Goal: Information Seeking & Learning: Learn about a topic

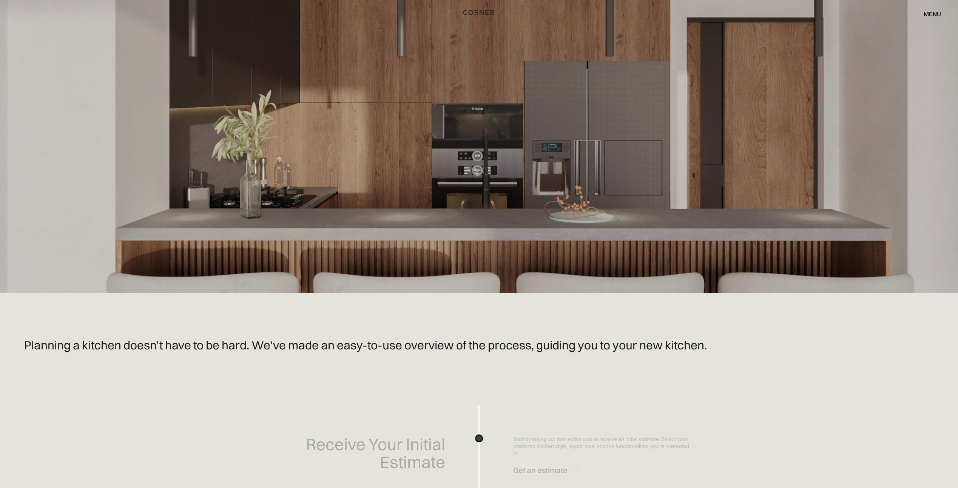
click at [481, 12] on img "home" at bounding box center [478, 13] width 31 height 10
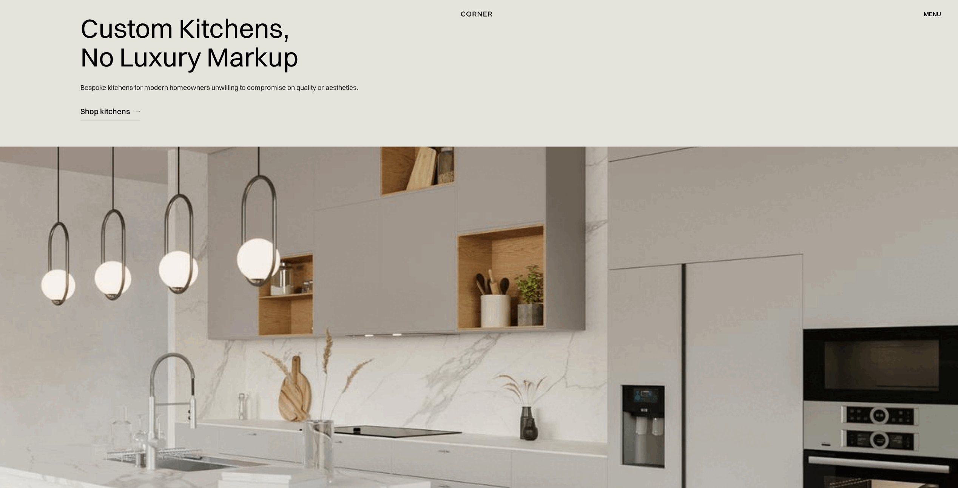
scroll to position [38, 0]
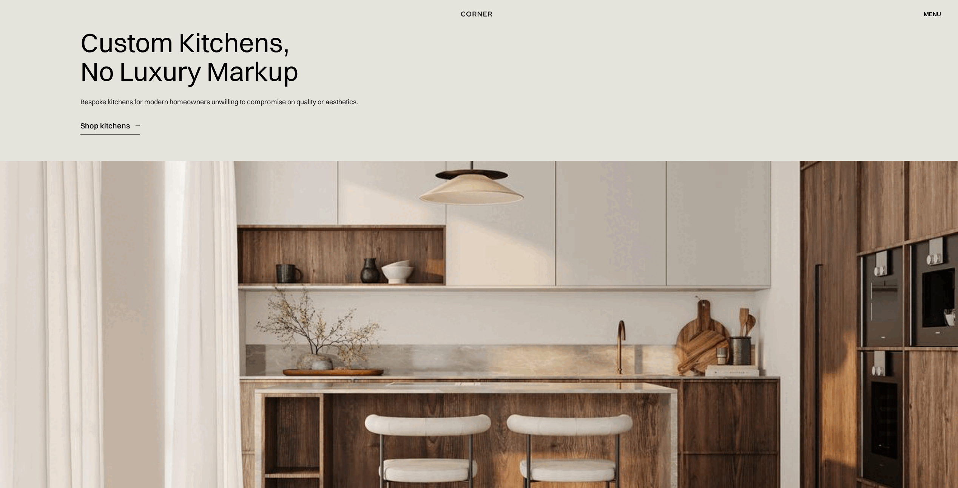
click at [118, 124] on div "Shop kitchens" at bounding box center [104, 125] width 49 height 10
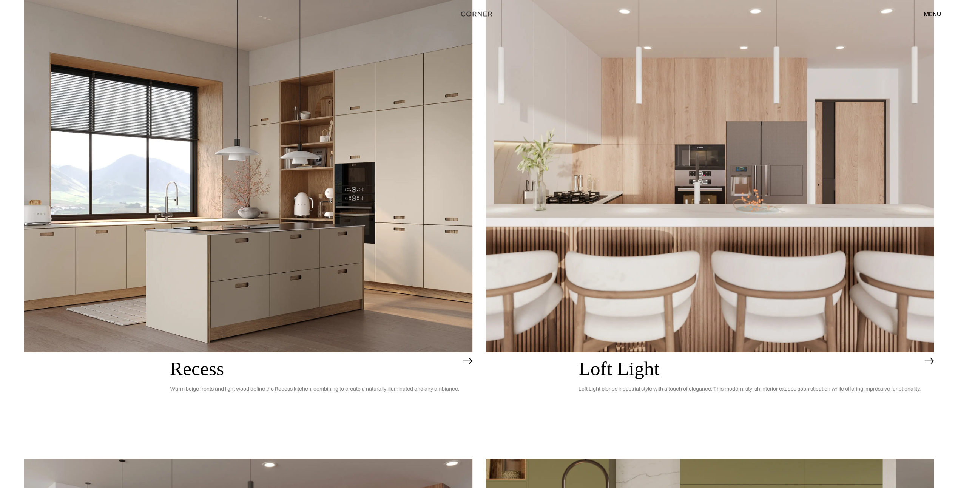
scroll to position [1516, 0]
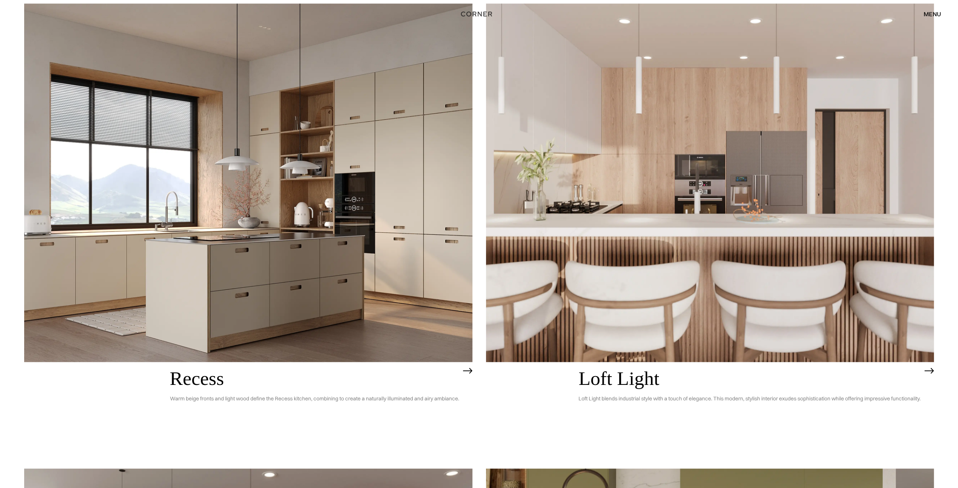
click at [618, 379] on h2 "Loft Light" at bounding box center [750, 379] width 342 height 22
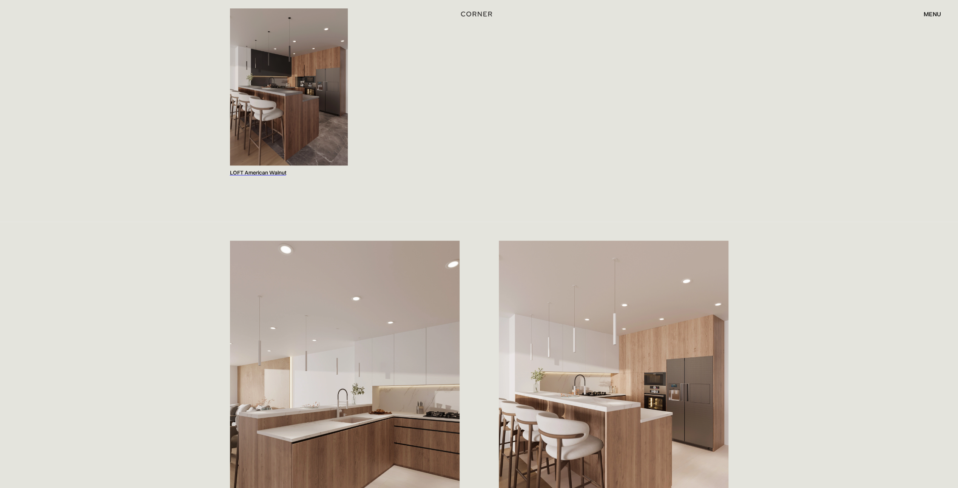
scroll to position [718, 0]
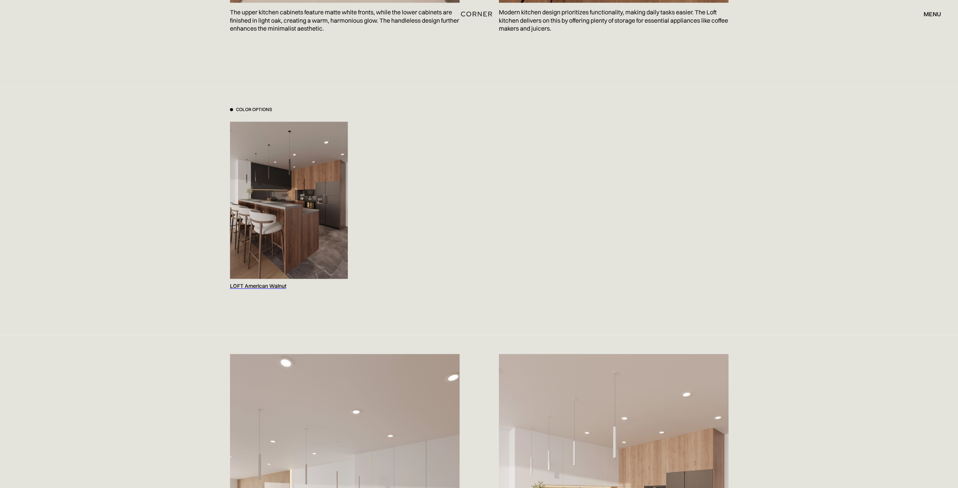
click at [296, 239] on img at bounding box center [289, 200] width 118 height 157
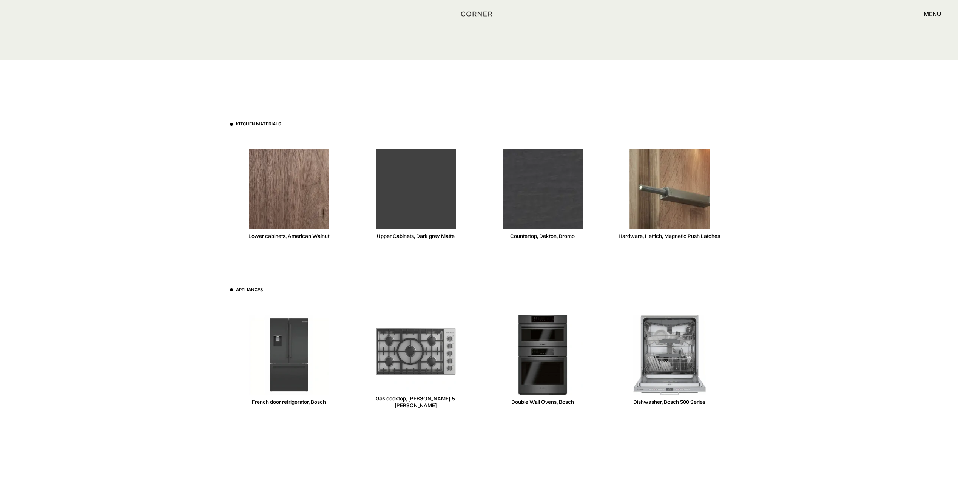
scroll to position [2833, 0]
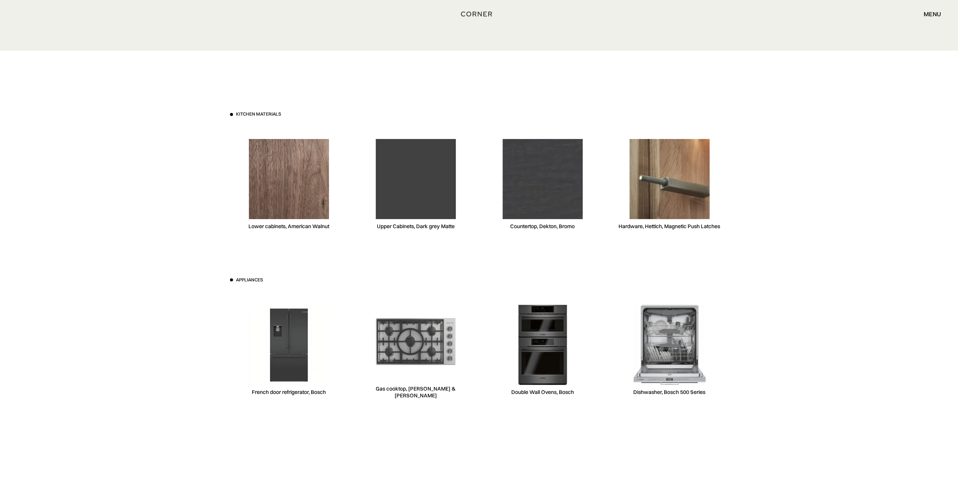
click at [412, 205] on img at bounding box center [416, 179] width 80 height 80
click at [418, 229] on div "Upper Cabinets, Dark grey Matte" at bounding box center [416, 226] width 78 height 7
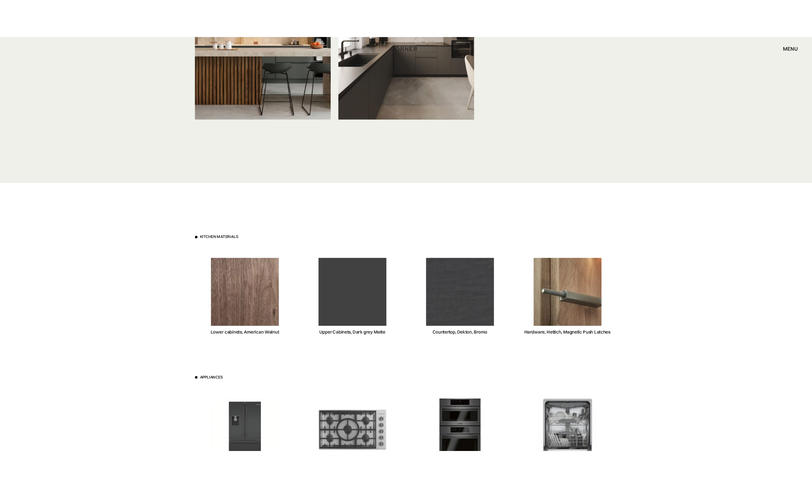
scroll to position [2757, 0]
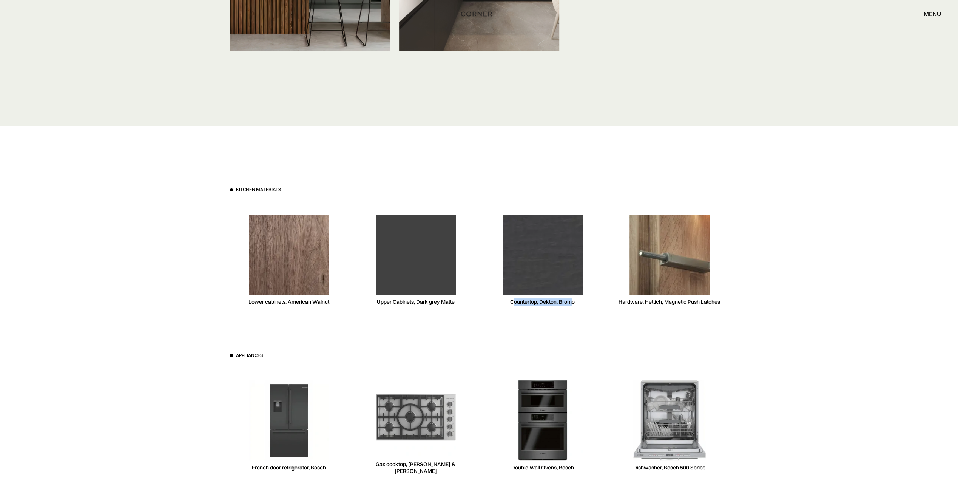
drag, startPoint x: 513, startPoint y: 301, endPoint x: 572, endPoint y: 307, distance: 58.9
click at [572, 307] on div "Countertop, Dekton, Bromo" at bounding box center [543, 260] width 118 height 116
drag, startPoint x: 572, startPoint y: 307, endPoint x: 591, endPoint y: 319, distance: 23.1
click at [591, 319] on div "Kitchen materials Lower cabinets, American Walnut Upper Cabinets, Dark grey Mat…" at bounding box center [479, 352] width 521 height 452
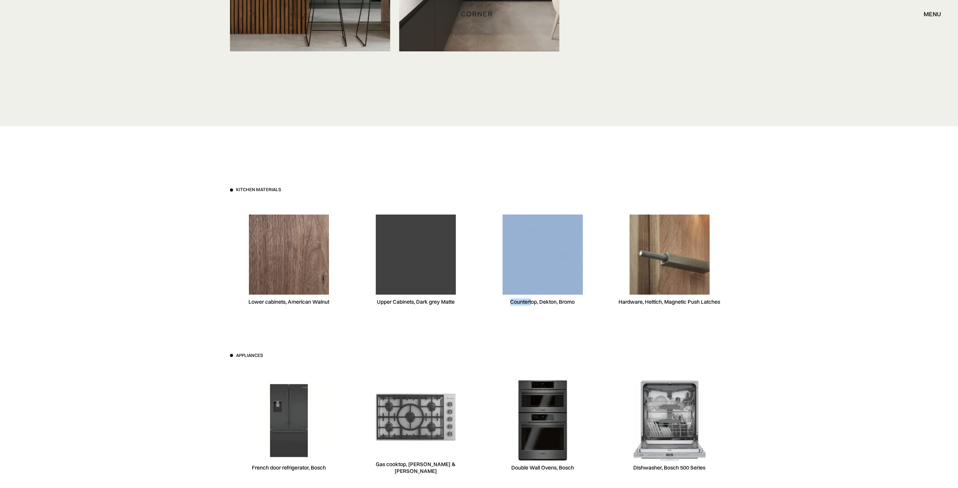
drag, startPoint x: 583, startPoint y: 299, endPoint x: 533, endPoint y: 301, distance: 50.3
click at [533, 301] on div "Countertop, Dekton, Bromo" at bounding box center [543, 260] width 118 height 116
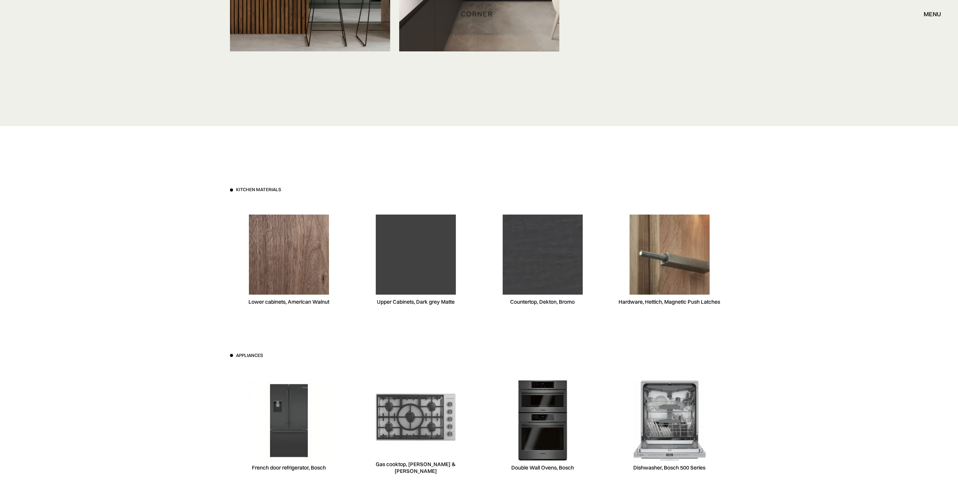
drag, startPoint x: 533, startPoint y: 301, endPoint x: 559, endPoint y: 302, distance: 25.7
click at [558, 302] on div "Countertop, Dekton, Bromo" at bounding box center [542, 301] width 65 height 7
drag, startPoint x: 574, startPoint y: 303, endPoint x: 510, endPoint y: 304, distance: 64.2
click at [510, 304] on div "Countertop, Dekton, Bromo" at bounding box center [542, 301] width 65 height 7
drag, startPoint x: 510, startPoint y: 304, endPoint x: 525, endPoint y: 302, distance: 15.2
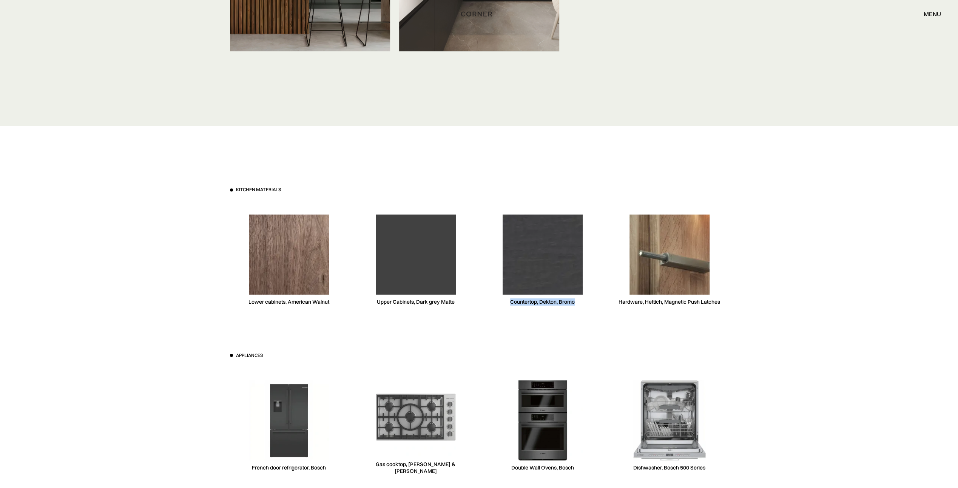
copy div "Countertop, Dekton, Bromo"
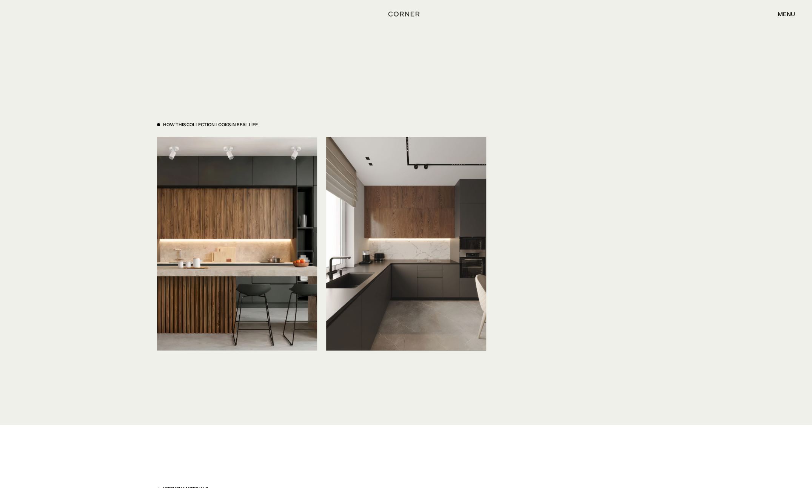
scroll to position [2455, 0]
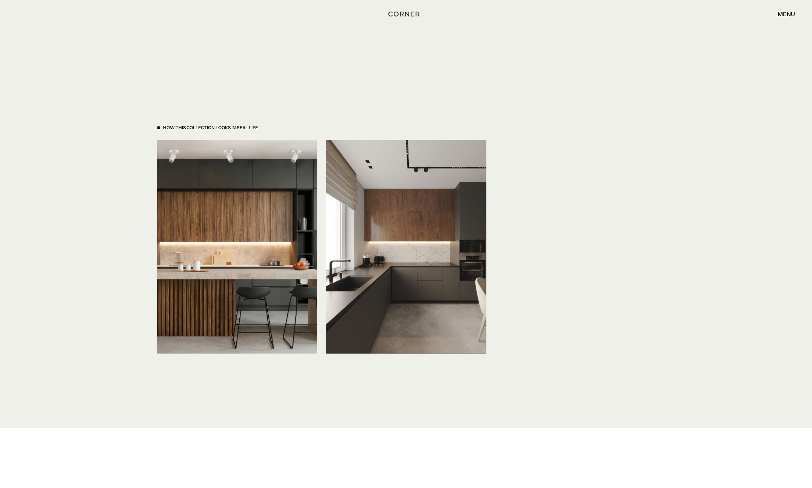
click at [784, 13] on div "menu" at bounding box center [786, 14] width 17 height 6
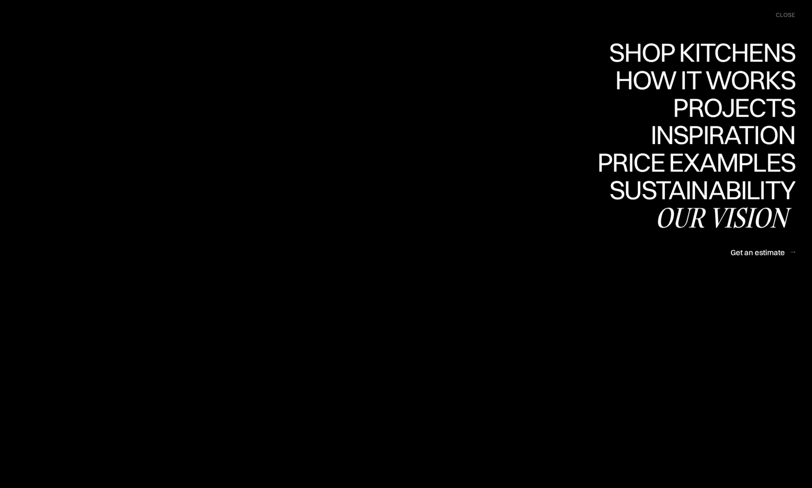
click at [743, 214] on div "Our vision" at bounding box center [725, 217] width 140 height 26
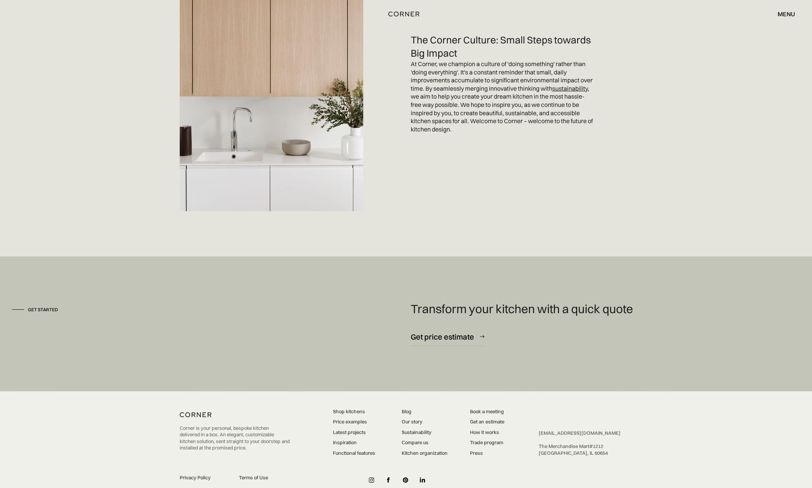
scroll to position [2156, 0]
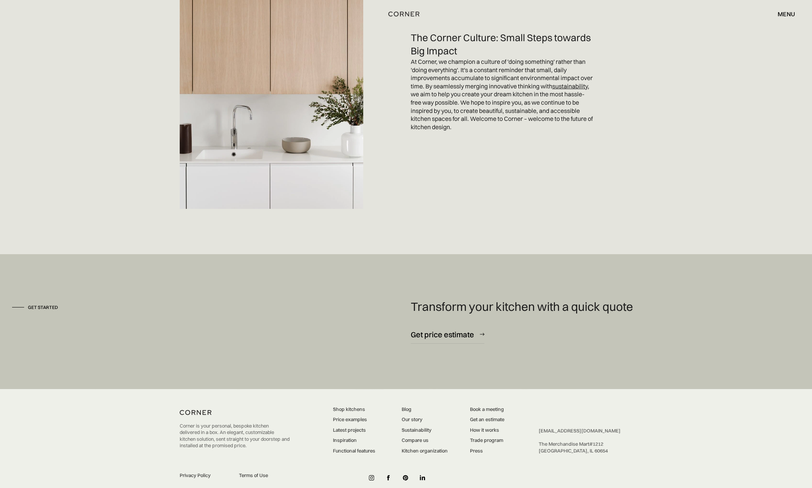
click at [424, 427] on link "Sustainability" at bounding box center [424, 430] width 46 height 7
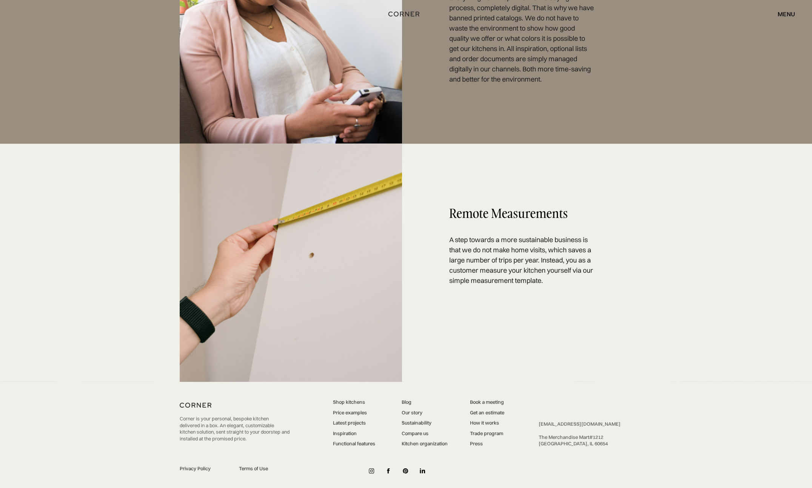
scroll to position [1528, 0]
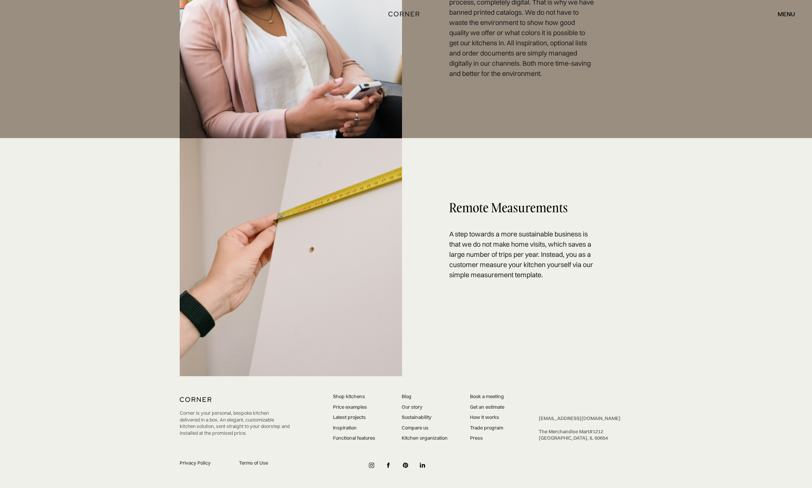
click at [354, 415] on link "Latest projects" at bounding box center [354, 417] width 42 height 7
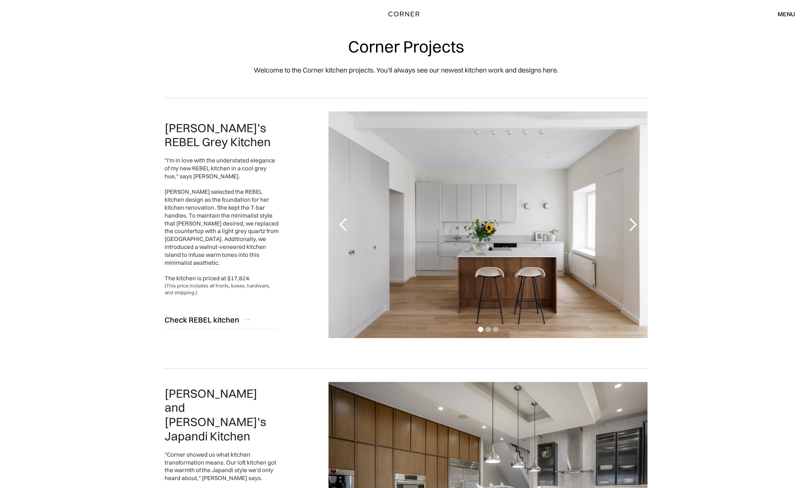
click at [781, 17] on div "menu" at bounding box center [786, 14] width 17 height 6
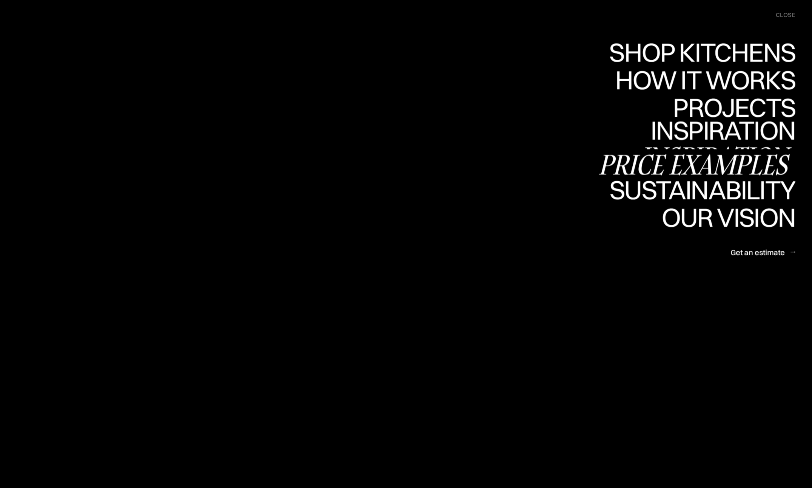
click at [739, 160] on div "Price examples" at bounding box center [697, 164] width 198 height 26
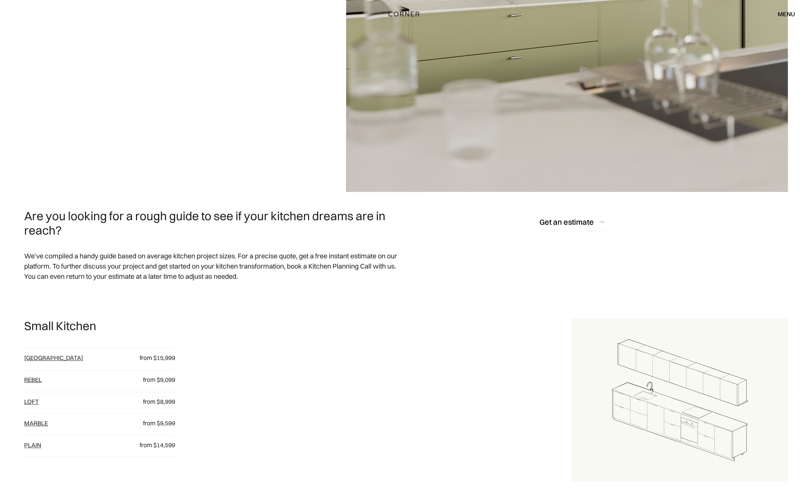
scroll to position [269, 0]
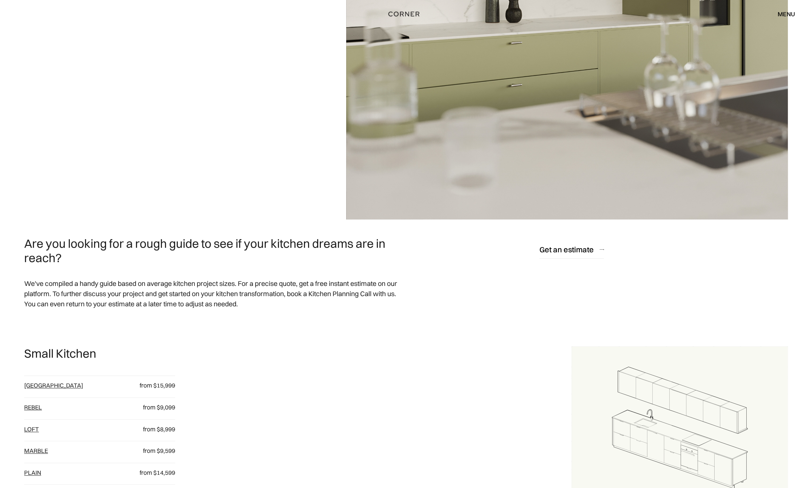
click at [792, 13] on div "menu" at bounding box center [786, 14] width 17 height 6
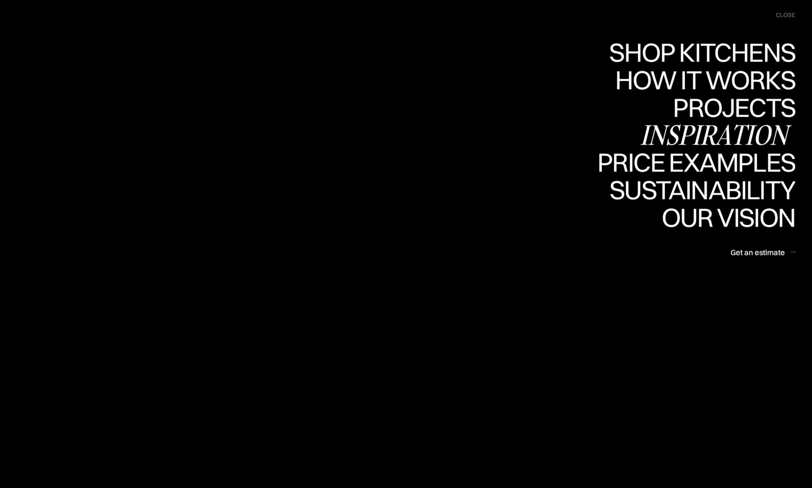
click at [749, 134] on div "Inspiration" at bounding box center [717, 135] width 155 height 26
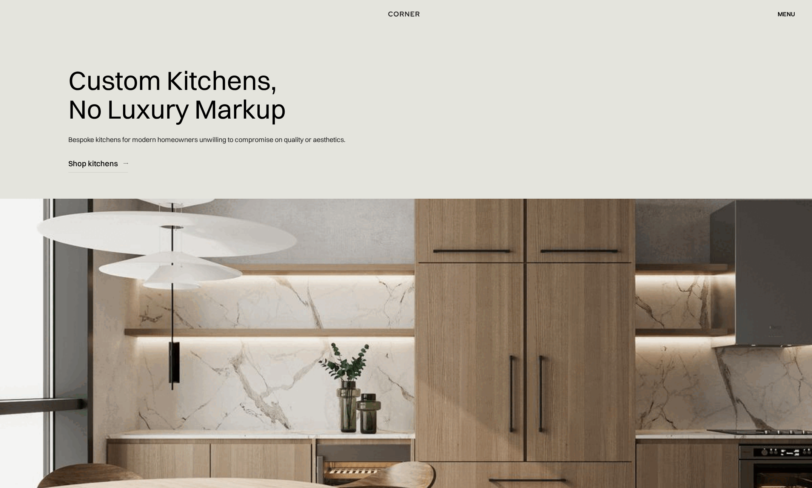
click at [786, 14] on div "menu" at bounding box center [786, 14] width 17 height 6
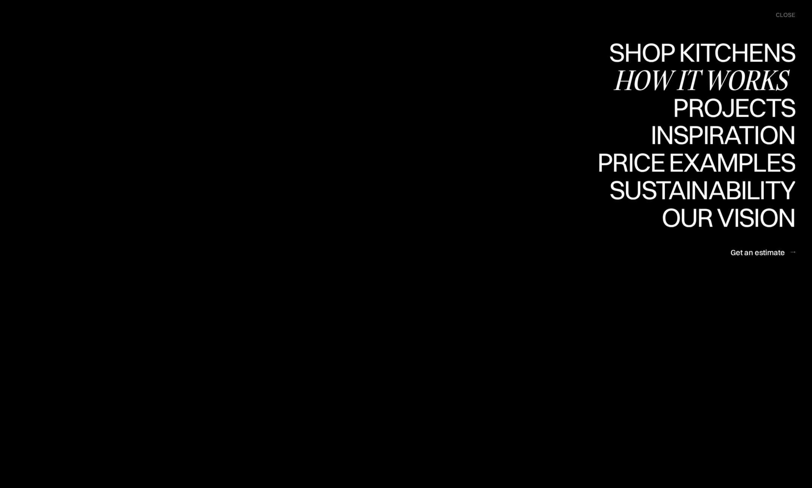
click at [0, 0] on div "How it works" at bounding box center [0, 0] width 0 height 0
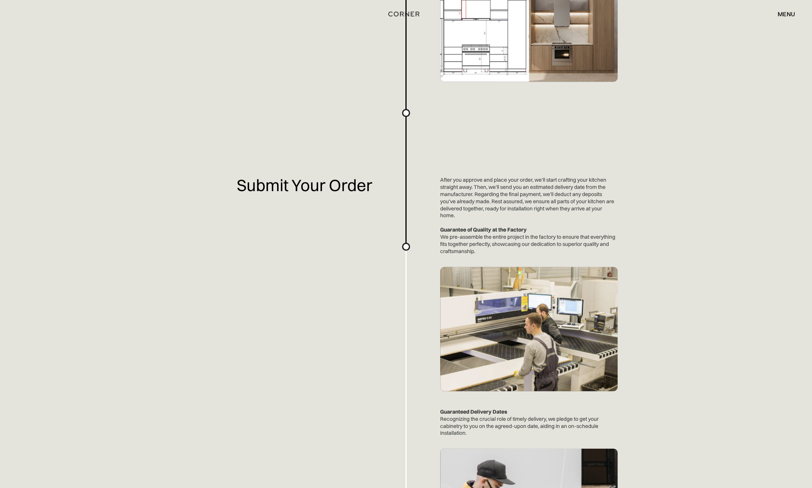
scroll to position [1360, 0]
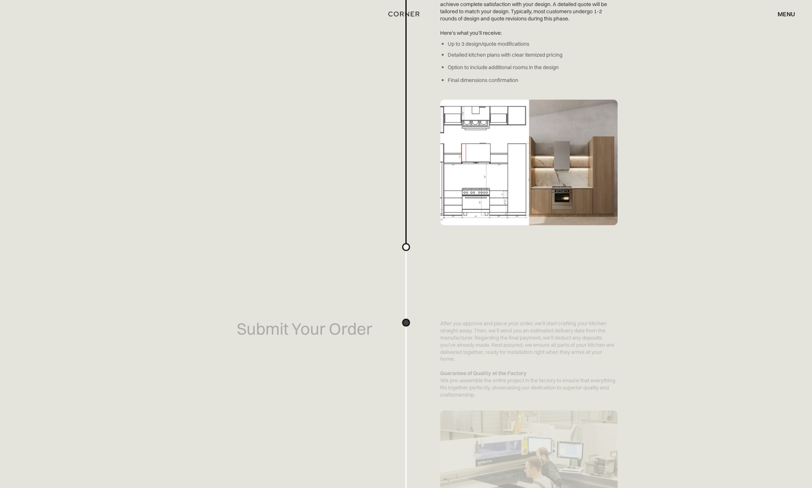
scroll to position [1141, 0]
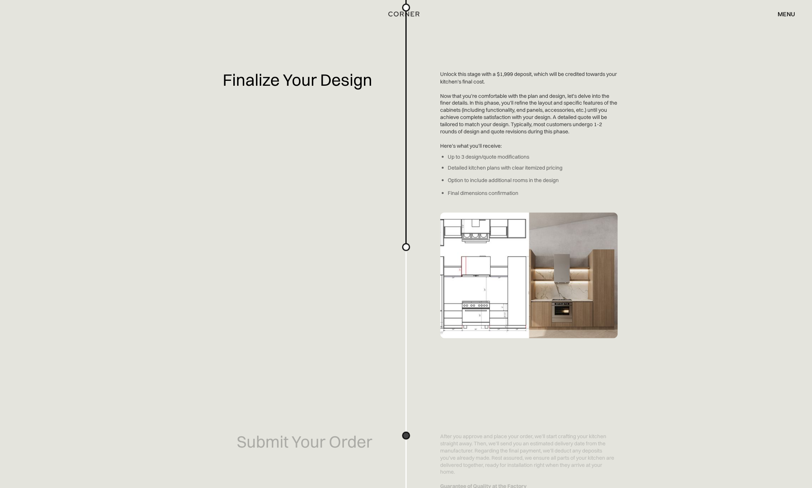
click at [793, 15] on div "menu" at bounding box center [786, 14] width 17 height 6
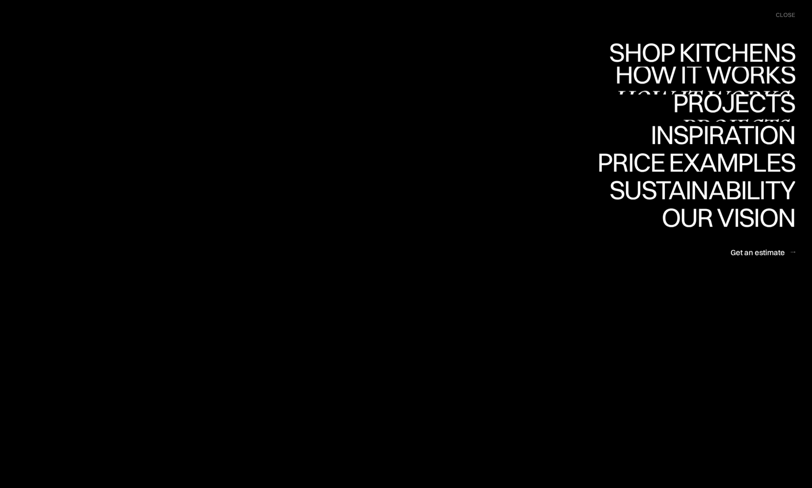
click at [743, 80] on link "How it works How it works" at bounding box center [704, 80] width 182 height 28
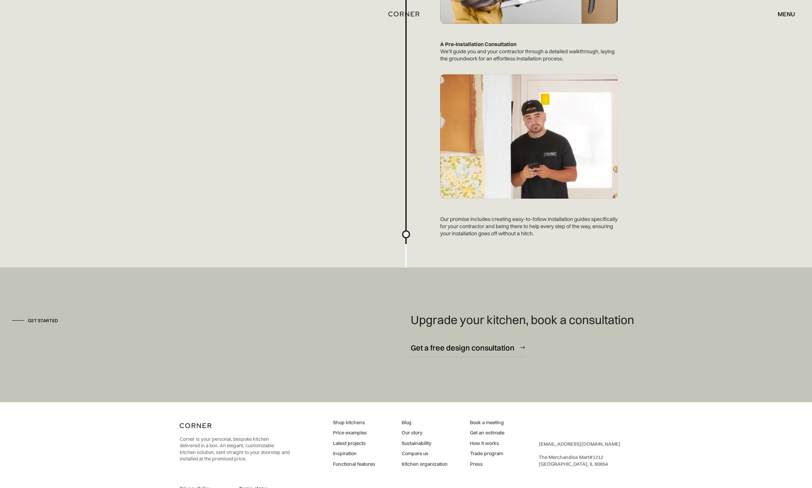
scroll to position [1972, 0]
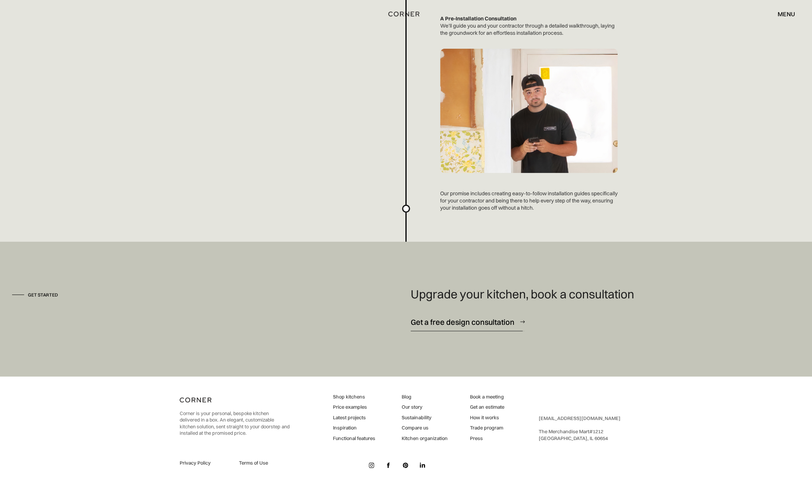
click at [486, 323] on div "Get a free design consultation" at bounding box center [463, 322] width 104 height 10
click at [785, 16] on div "menu" at bounding box center [786, 14] width 17 height 6
